Goal: Task Accomplishment & Management: Manage account settings

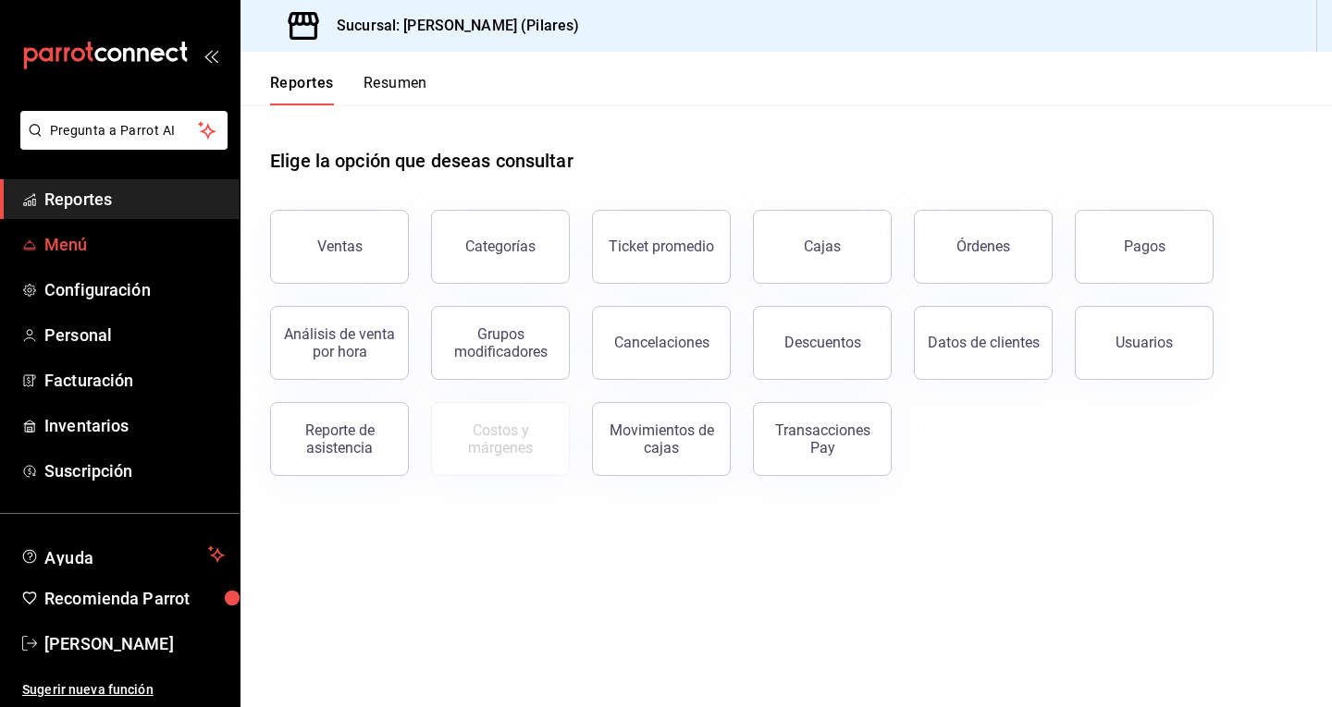
click at [129, 247] on span "Menú" at bounding box center [134, 244] width 180 height 25
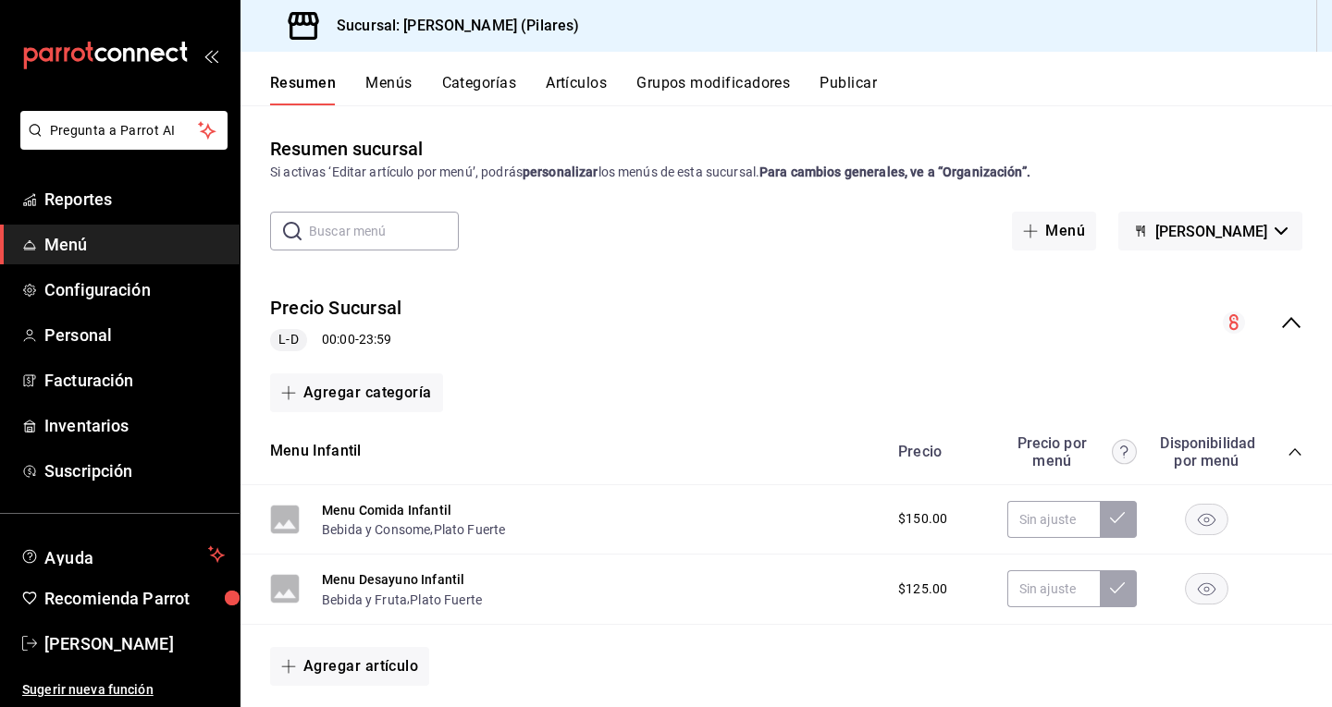
click at [1280, 319] on icon "collapse-menu-row" at bounding box center [1291, 323] width 22 height 22
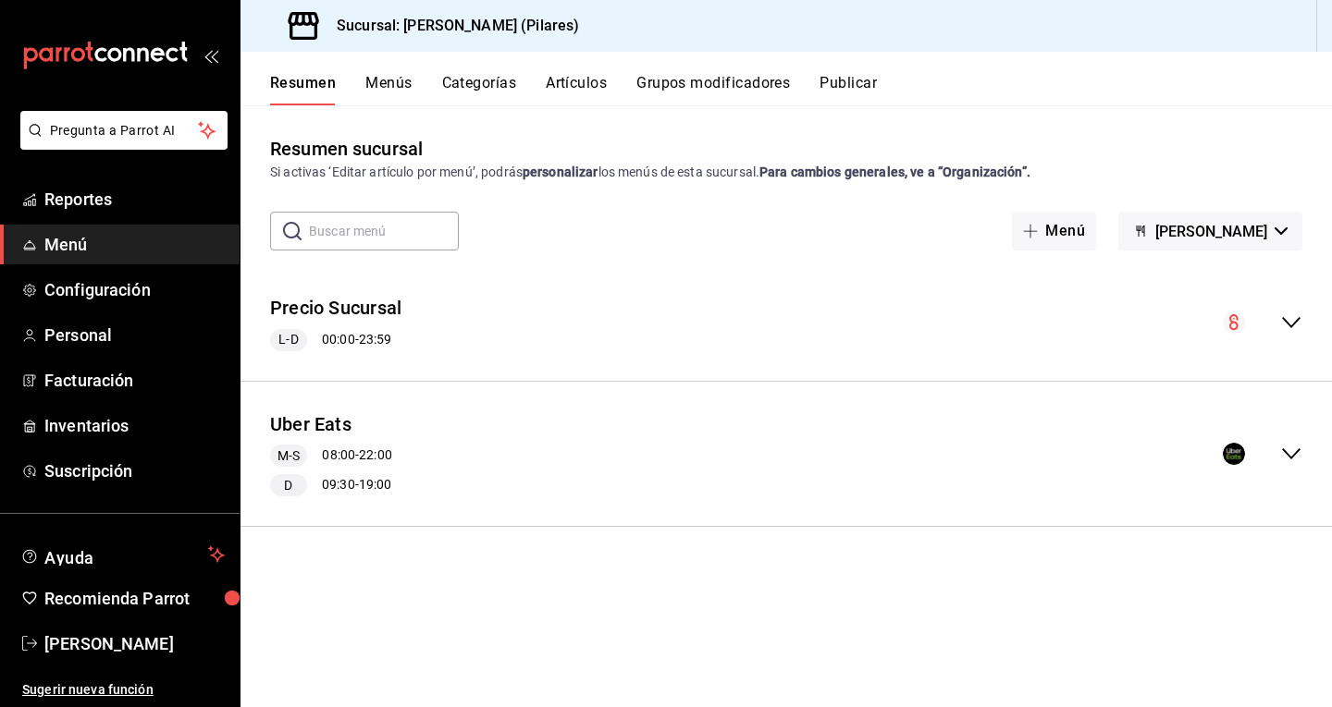
click at [1296, 451] on icon "collapse-menu-row" at bounding box center [1291, 453] width 18 height 11
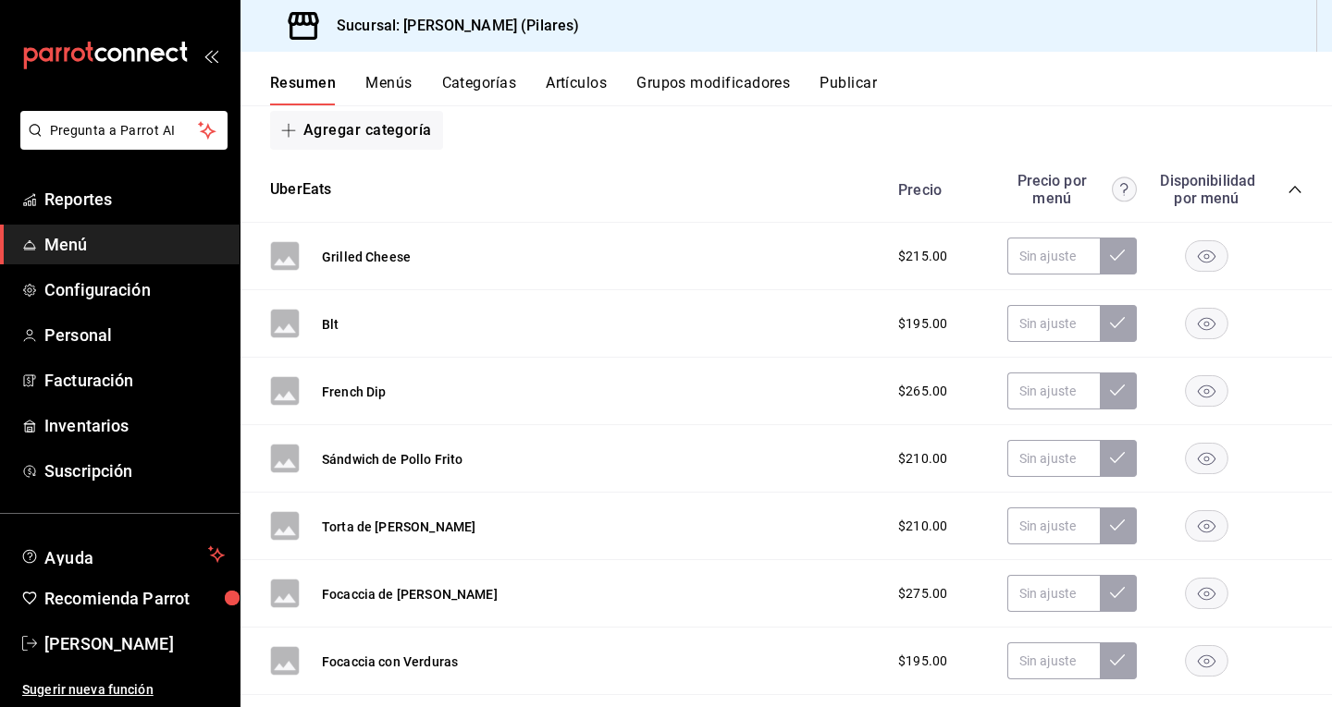
scroll to position [404, 0]
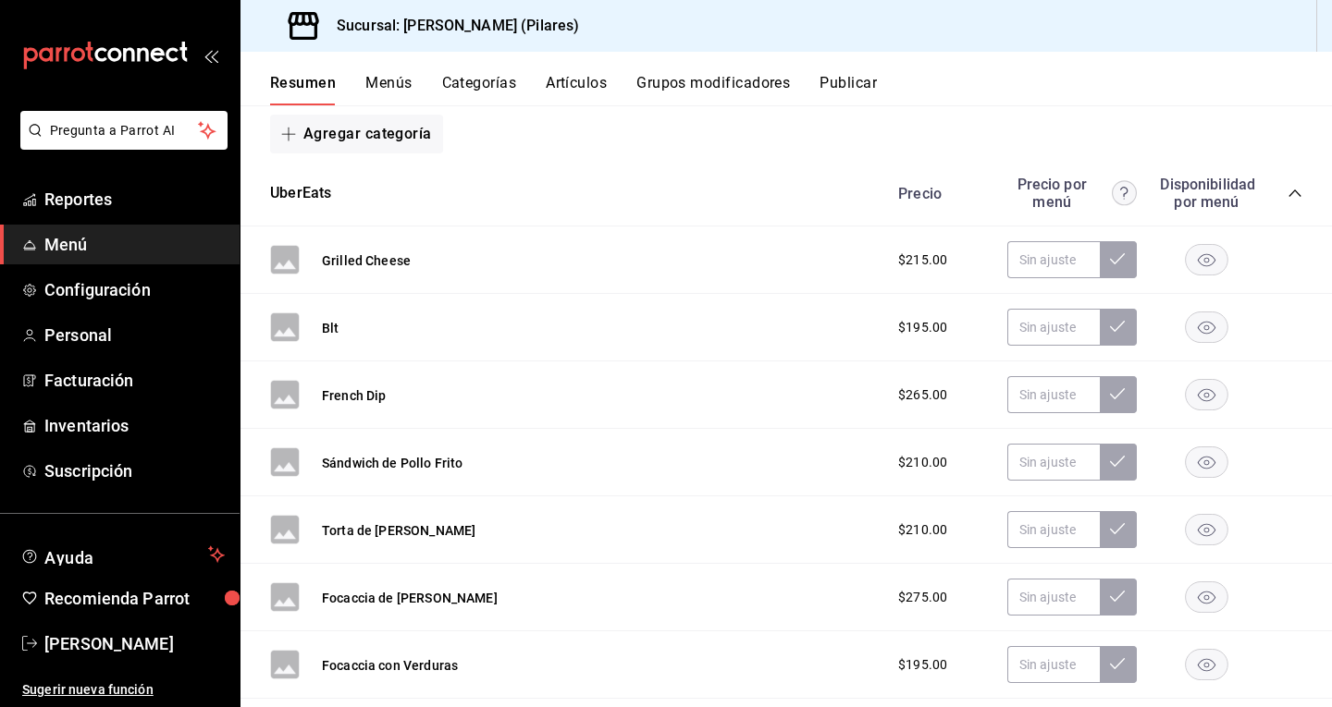
click at [1197, 255] on icon "button" at bounding box center [1206, 260] width 18 height 13
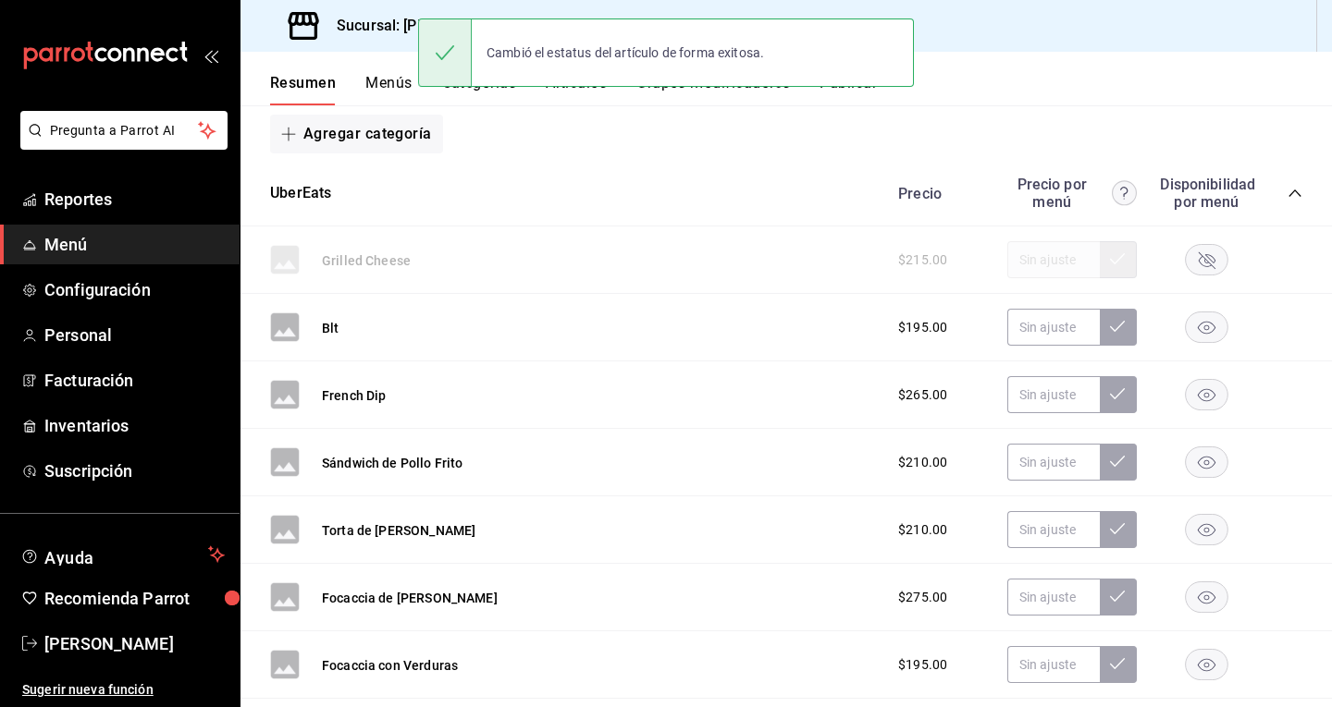
click at [1185, 263] on rect "button" at bounding box center [1206, 260] width 43 height 31
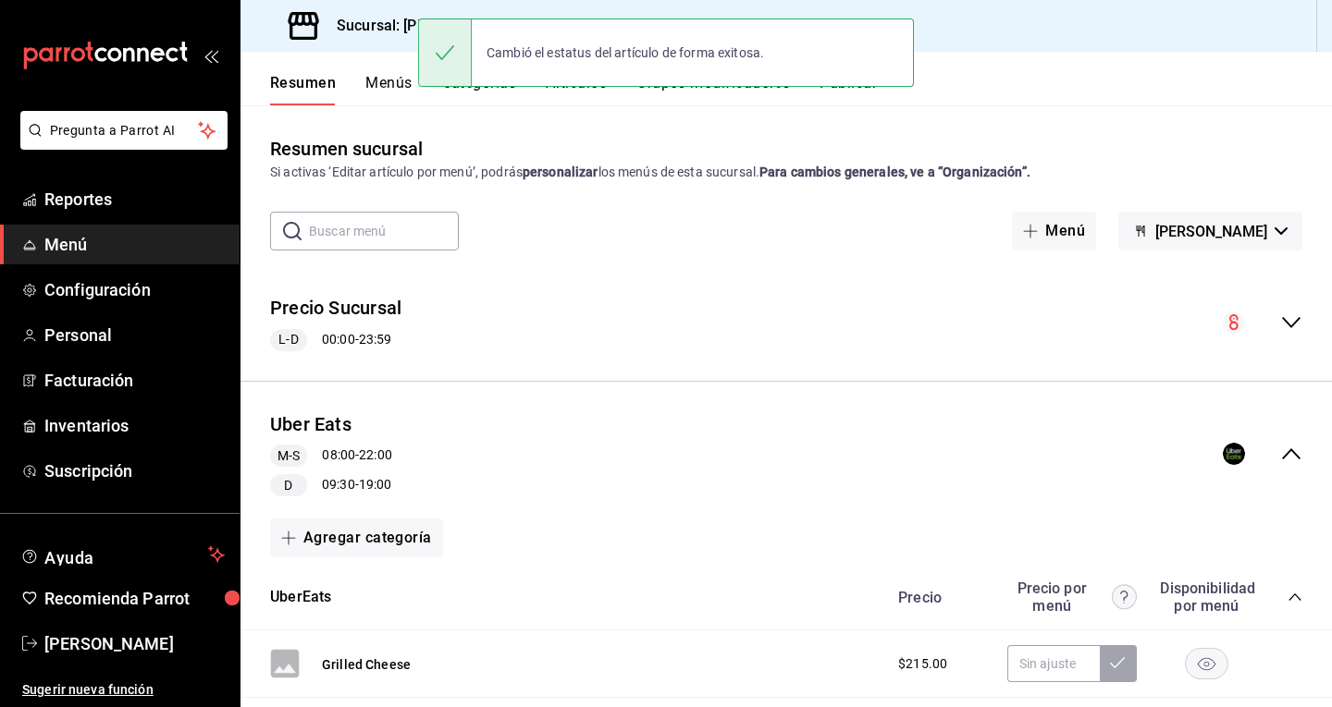
scroll to position [104, 0]
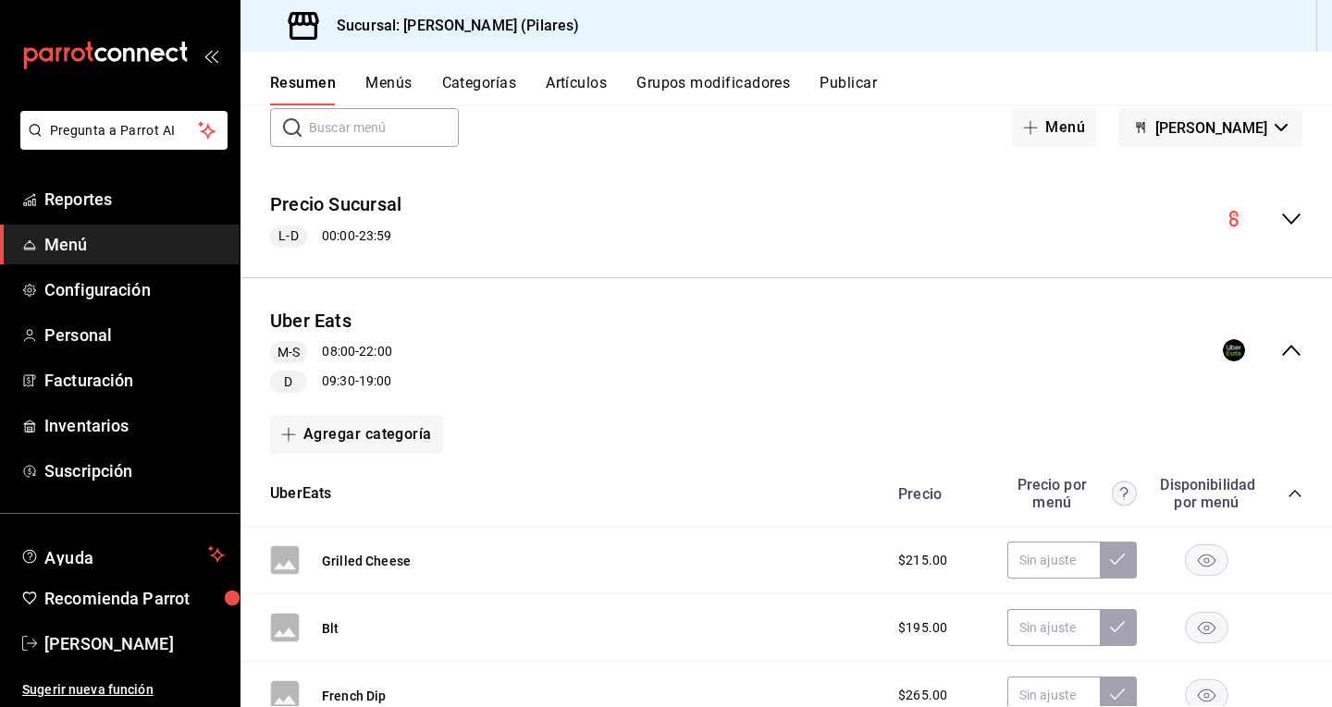
click at [1280, 352] on icon "collapse-menu-row" at bounding box center [1291, 350] width 22 height 22
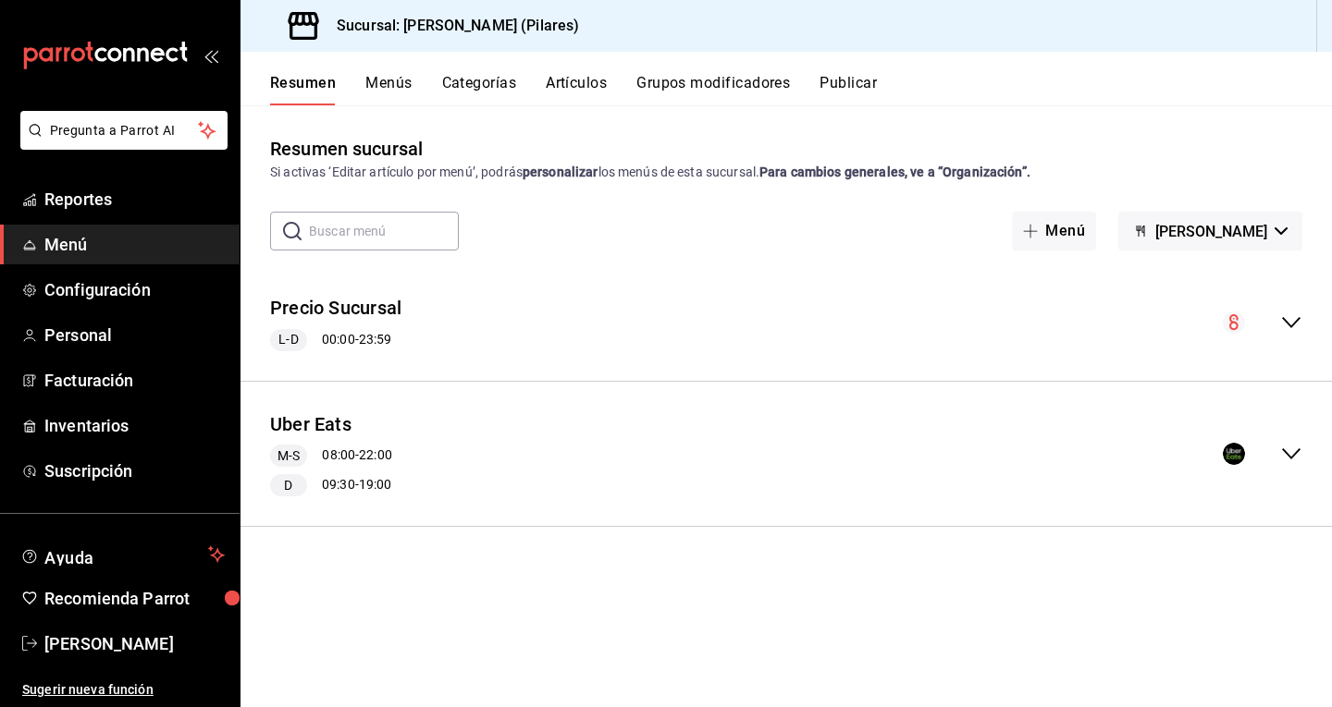
scroll to position [0, 0]
click at [1292, 455] on icon "collapse-menu-row" at bounding box center [1291, 454] width 22 height 22
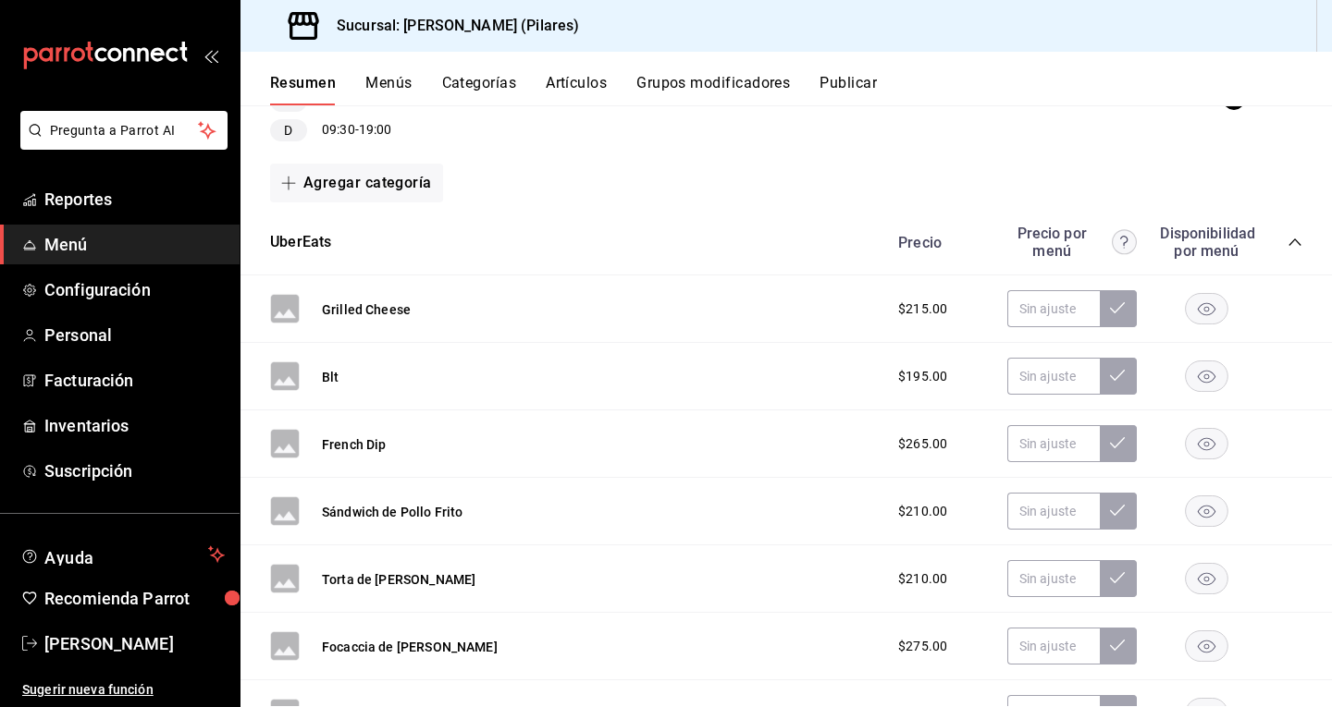
scroll to position [354, 0]
click at [364, 315] on button "Grilled Cheese" at bounding box center [366, 310] width 89 height 18
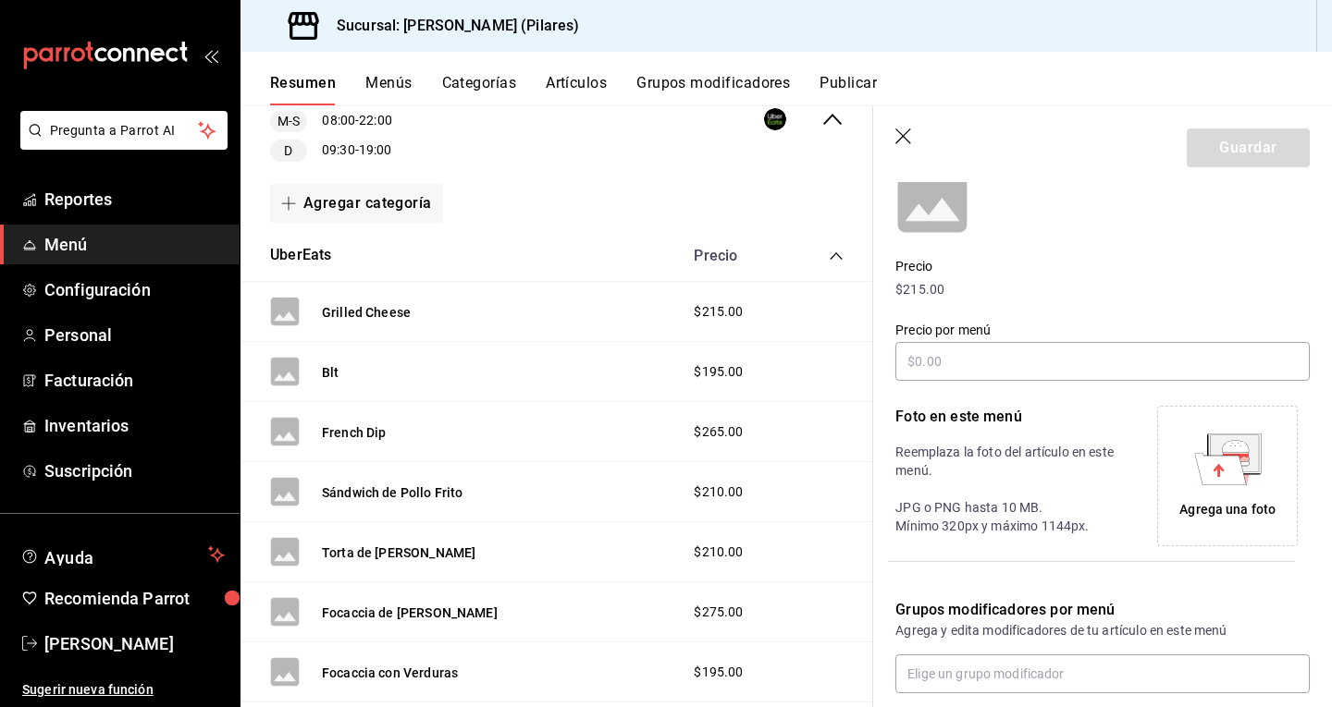
scroll to position [190, 0]
click at [1219, 466] on icon at bounding box center [1220, 467] width 52 height 31
click at [1216, 479] on icon at bounding box center [1220, 467] width 52 height 31
